Goal: Task Accomplishment & Management: Manage account settings

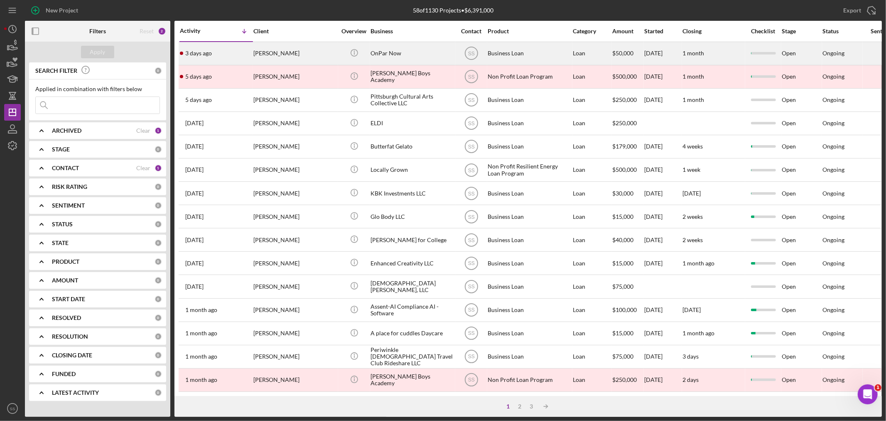
click at [258, 52] on div "[PERSON_NAME]" at bounding box center [294, 53] width 83 height 22
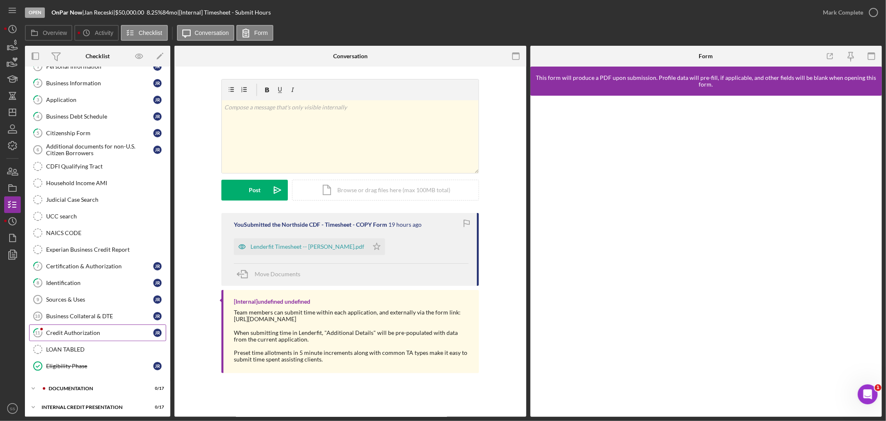
scroll to position [51, 0]
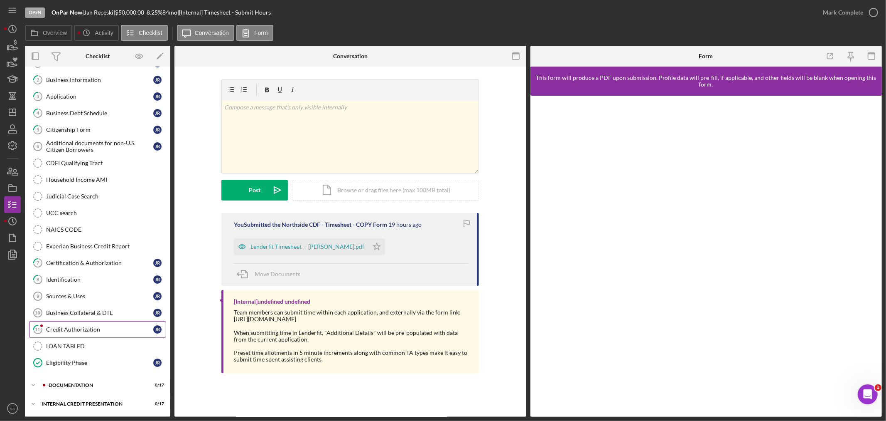
click at [91, 327] on div "Credit Authorization" at bounding box center [99, 329] width 107 height 7
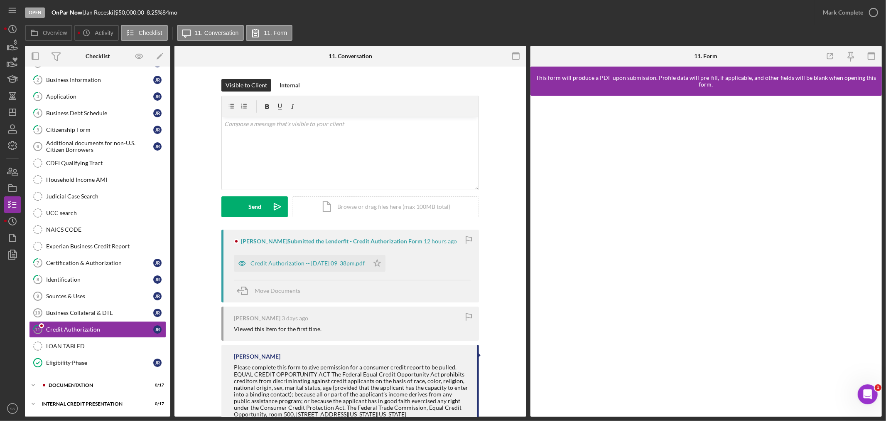
scroll to position [51, 0]
click at [314, 260] on div "Credit Authorization -- [DATE] 09_38pm.pdf" at bounding box center [308, 263] width 114 height 7
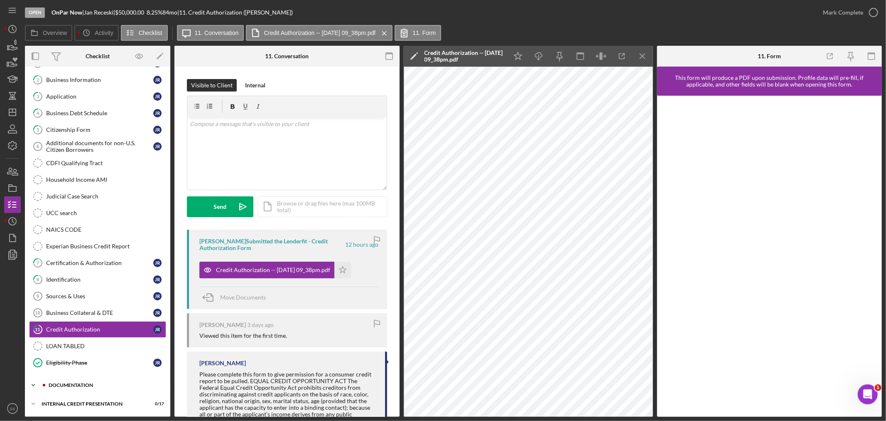
click at [82, 385] on div "documentation" at bounding box center [104, 384] width 111 height 5
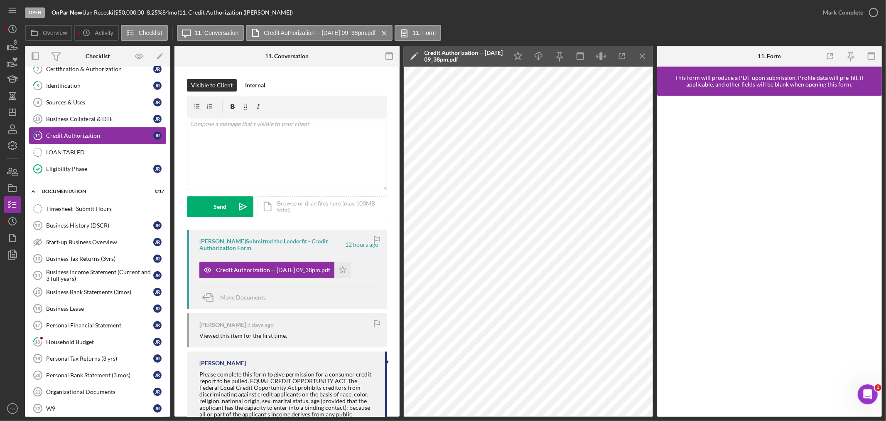
scroll to position [282, 0]
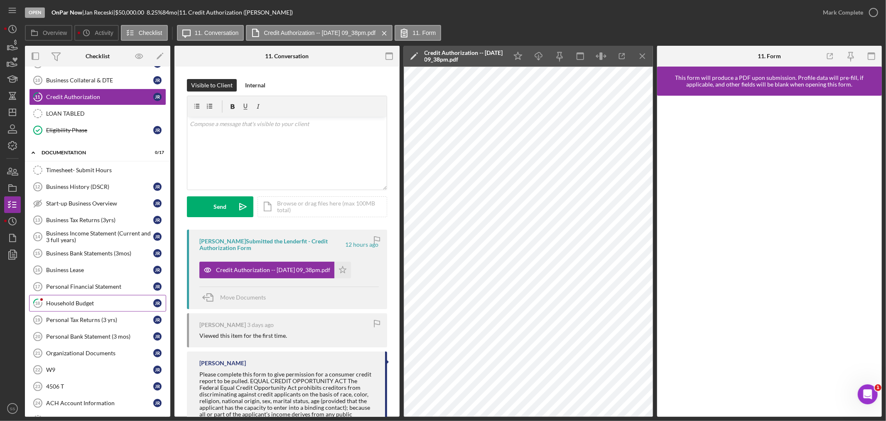
click at [90, 304] on div "Household Budget" at bounding box center [99, 303] width 107 height 7
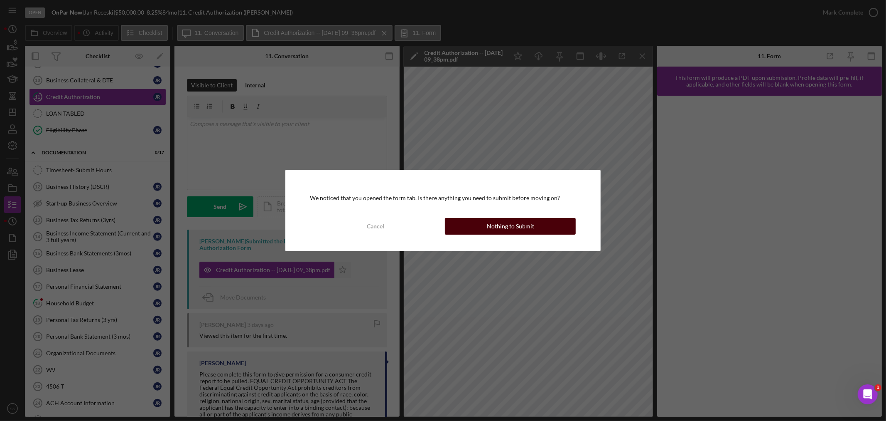
click at [472, 222] on button "Nothing to Submit" at bounding box center [510, 226] width 131 height 17
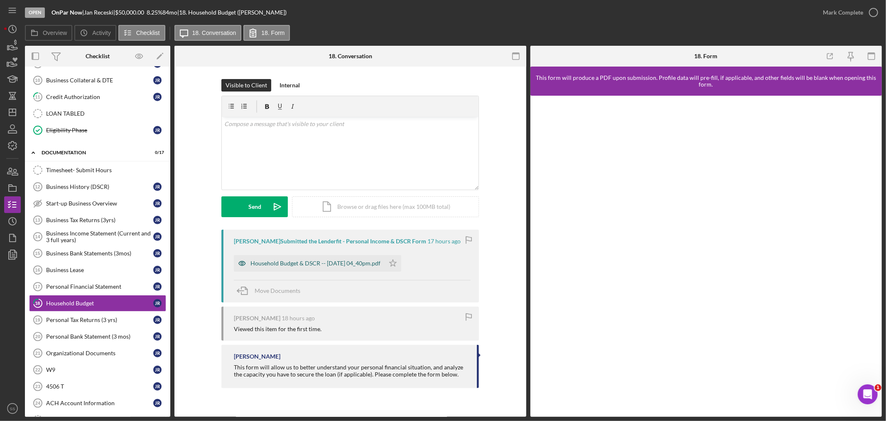
click at [325, 264] on div "Household Budget & DSCR -- [DATE] 04_40pm.pdf" at bounding box center [316, 263] width 130 height 7
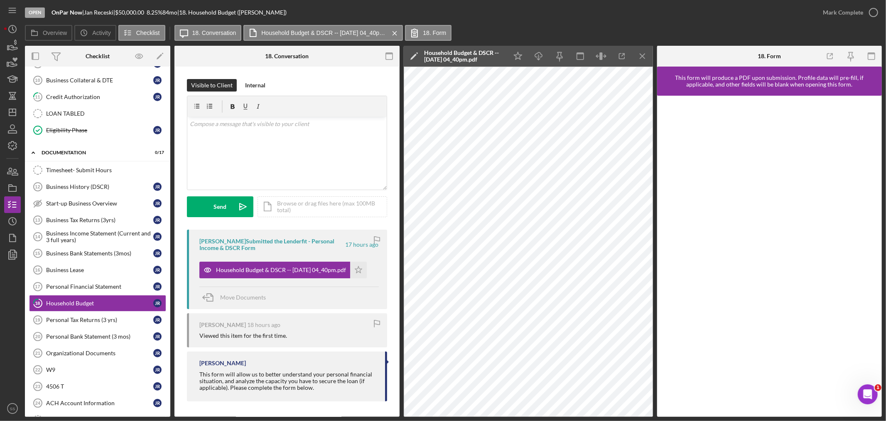
click at [288, 410] on div "Visible to Client Internal v Color teal Color pink Remove color Add row above A…" at bounding box center [287, 241] width 225 height 351
